Goal: Check status: Check status

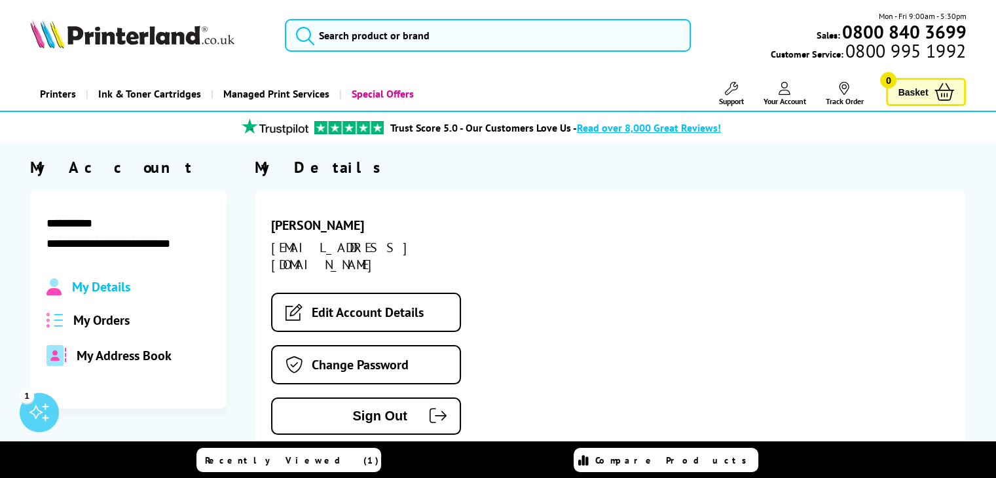
click at [789, 96] on link "Your Account" at bounding box center [784, 94] width 43 height 24
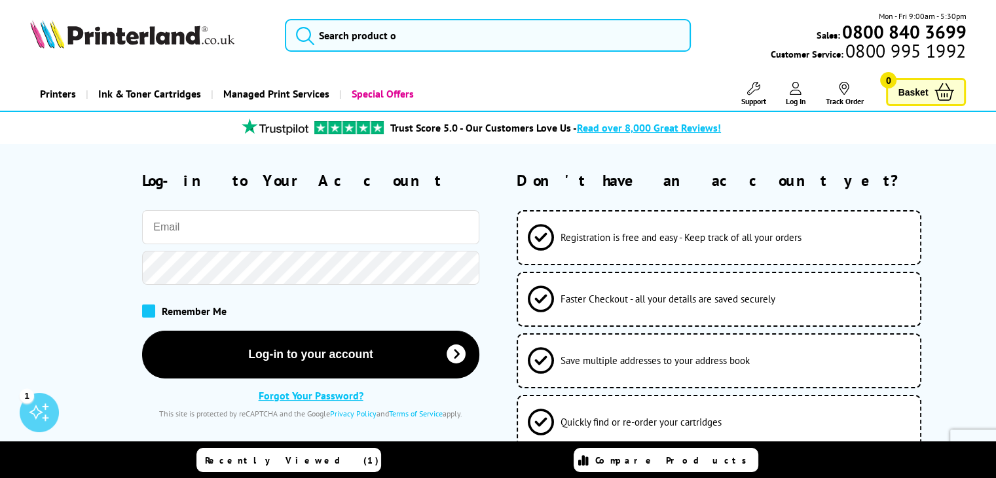
type input "[EMAIL_ADDRESS][DOMAIN_NAME]"
click at [143, 309] on span at bounding box center [148, 311] width 13 height 13
click at [145, 307] on input "checkbox" at bounding box center [145, 307] width 0 height 0
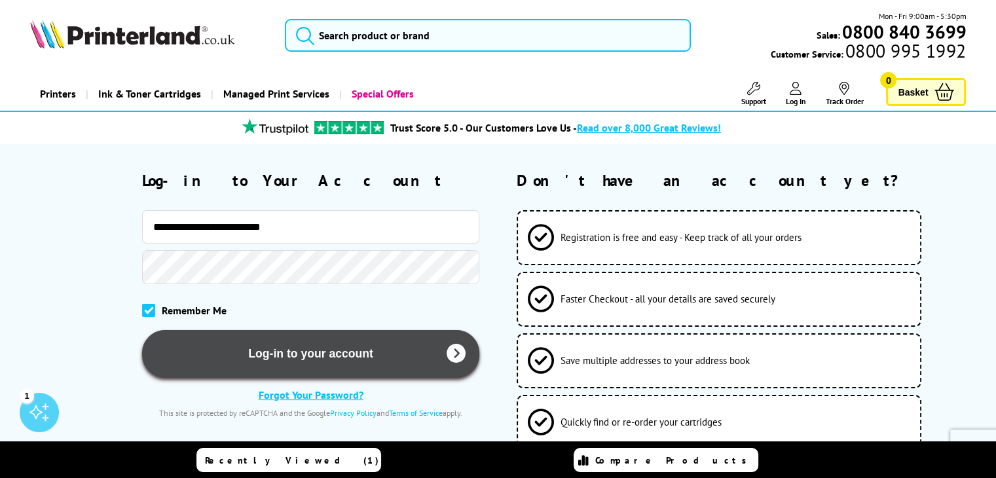
click at [443, 351] on button "Log-in to your account" at bounding box center [310, 354] width 337 height 48
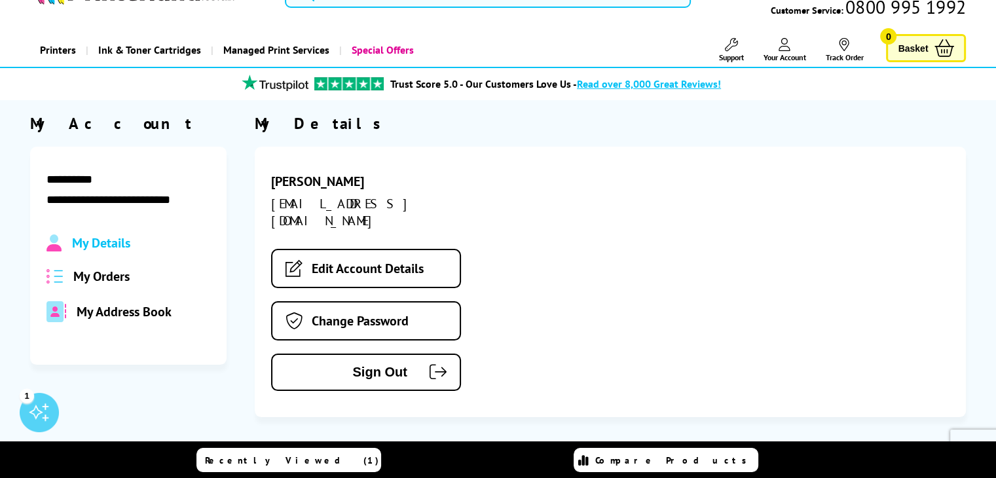
scroll to position [66, 0]
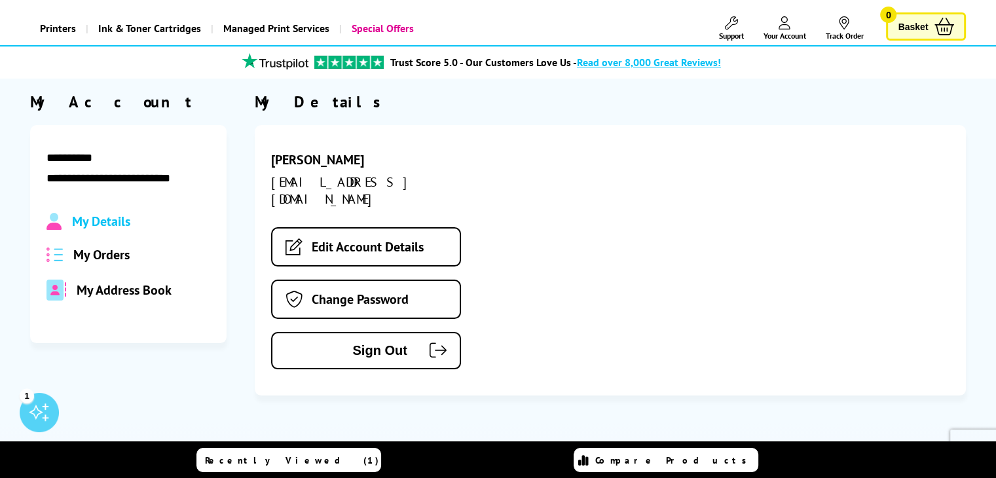
click at [123, 252] on span "My Orders" at bounding box center [101, 254] width 56 height 17
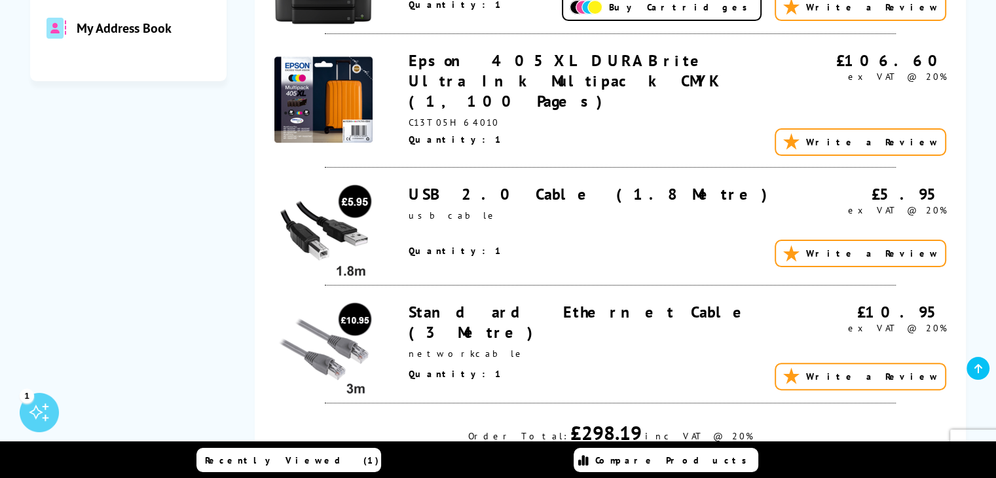
scroll to position [393, 0]
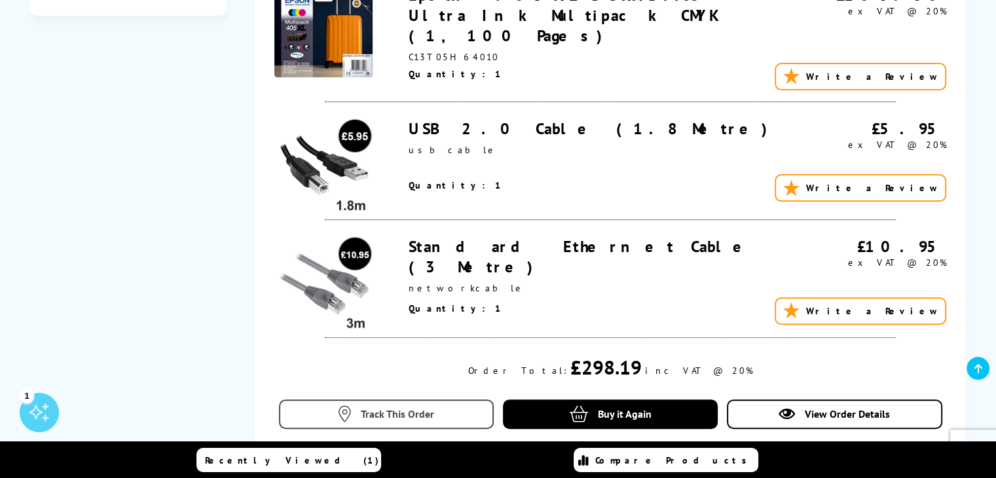
click at [398, 407] on span "Track This Order" at bounding box center [397, 413] width 73 height 13
click at [417, 407] on span "Track This Order" at bounding box center [397, 413] width 73 height 13
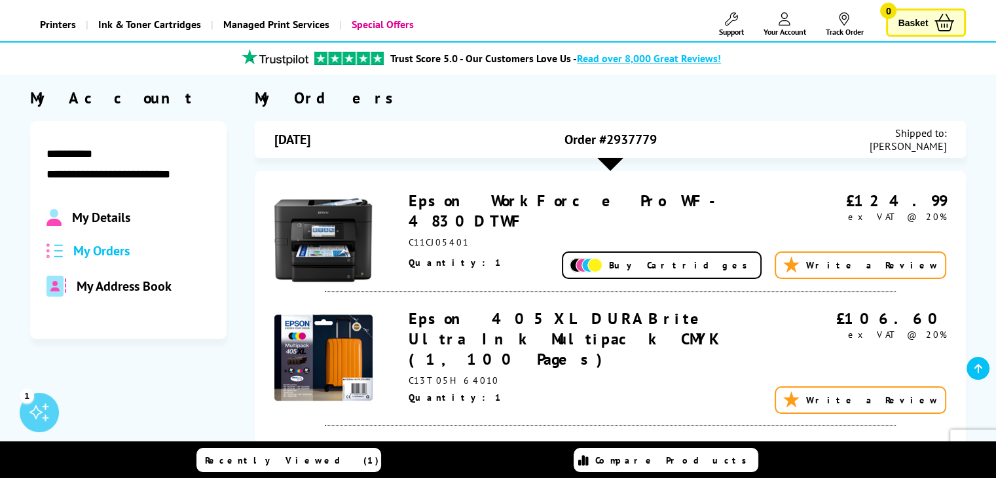
scroll to position [66, 0]
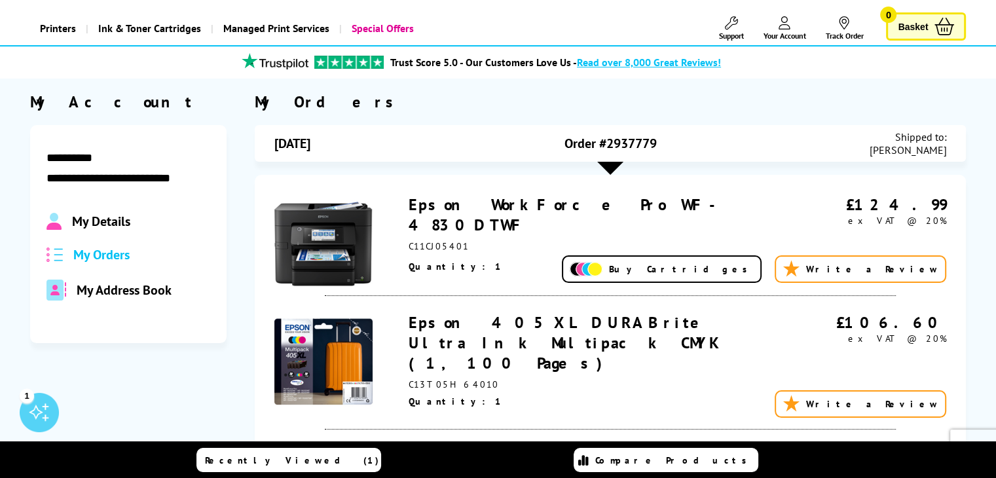
click at [565, 204] on link "Epson WorkForce Pro WF-4830DTWF" at bounding box center [570, 215] width 322 height 41
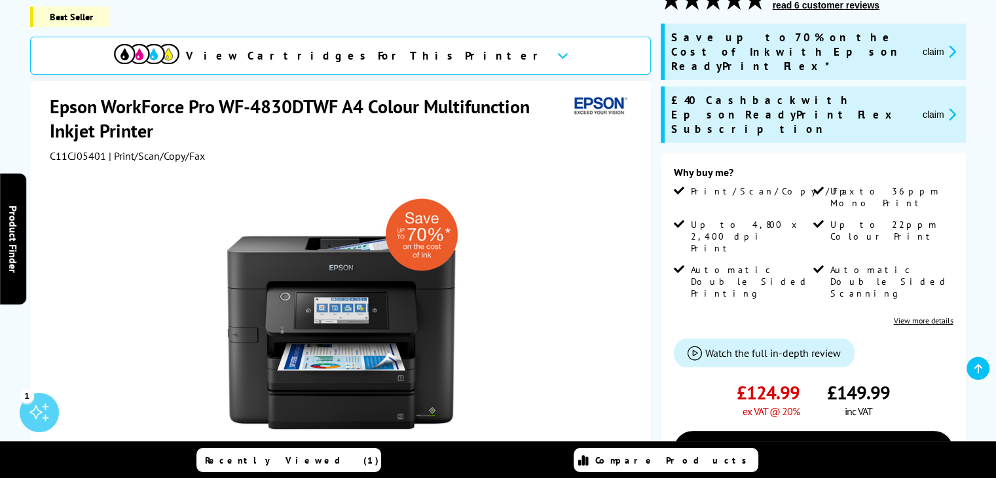
scroll to position [262, 0]
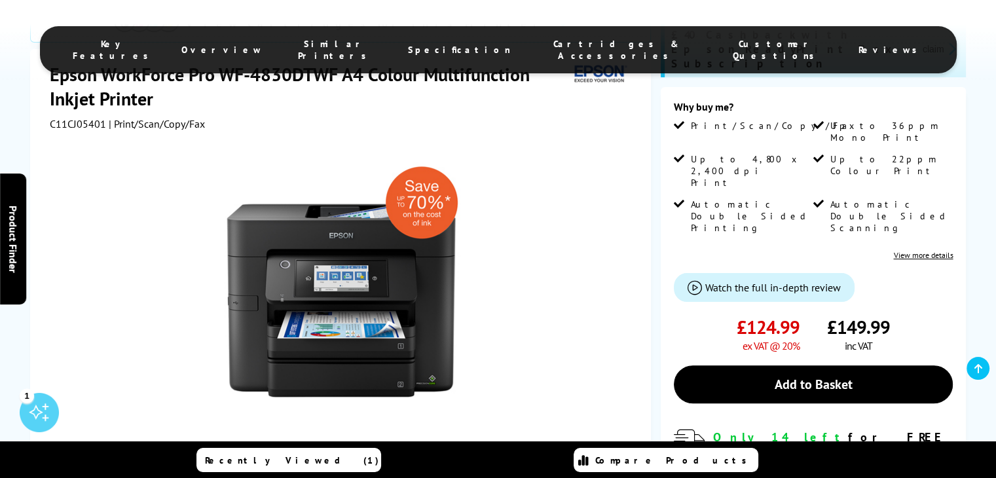
click at [155, 43] on span "Key Features" at bounding box center [114, 50] width 83 height 24
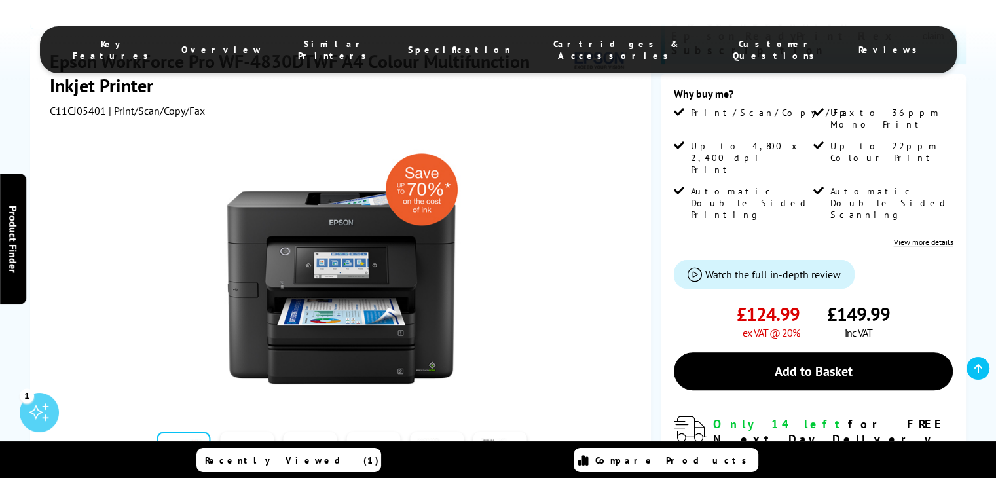
scroll to position [393, 0]
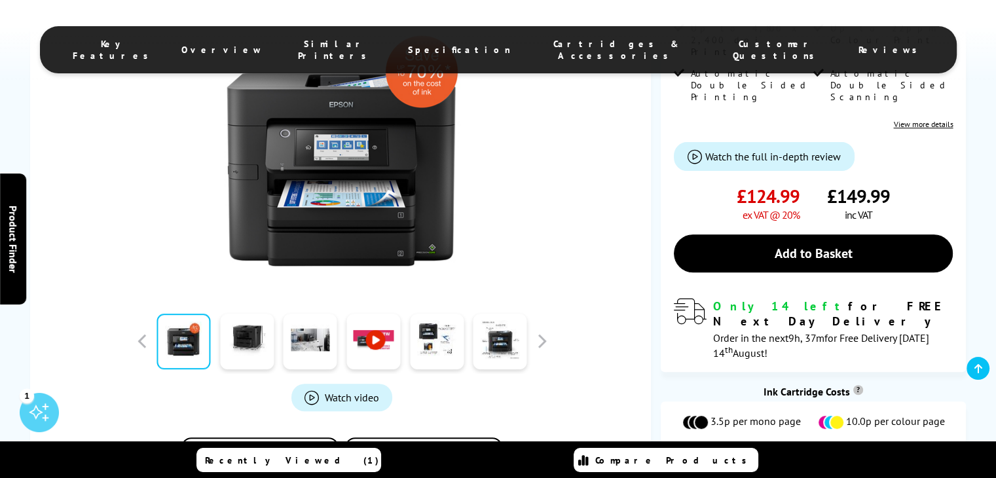
click at [859, 44] on span "Reviews" at bounding box center [892, 50] width 66 height 12
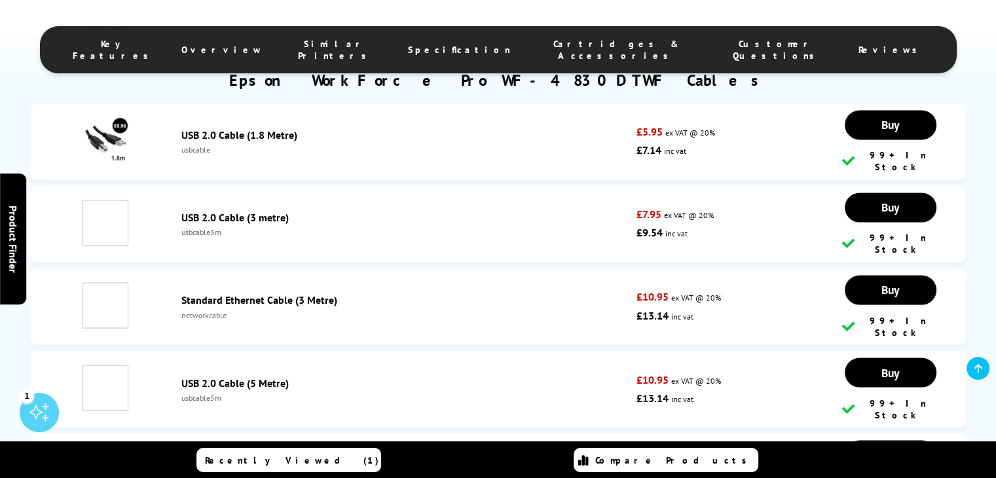
scroll to position [7143, 0]
